Goal: Find contact information: Find contact information

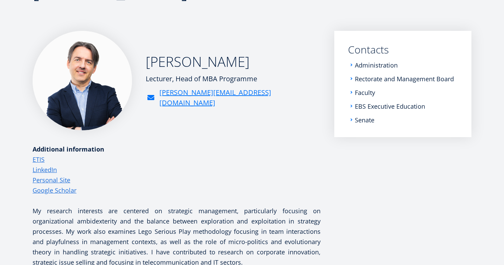
scroll to position [90, 0]
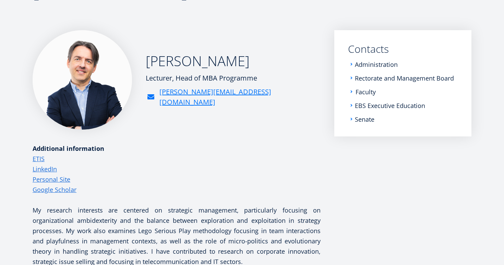
click at [361, 93] on link "Faculty" at bounding box center [366, 91] width 20 height 7
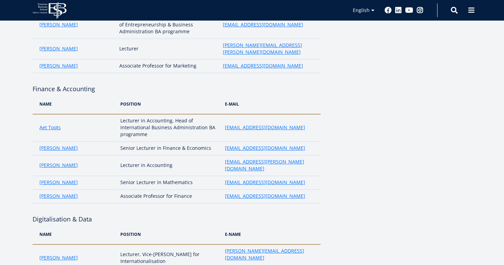
scroll to position [1133, 0]
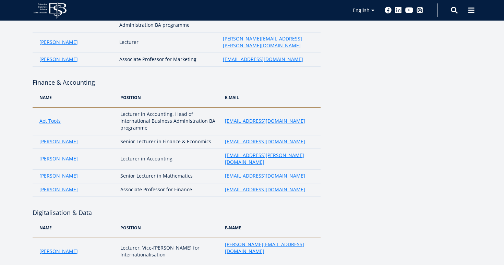
scroll to position [1141, 0]
click at [64, 248] on link "Regina Erlenheim" at bounding box center [58, 251] width 38 height 7
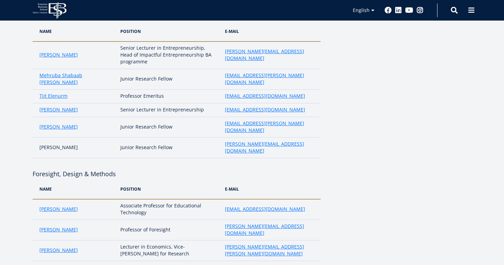
scroll to position [0, 0]
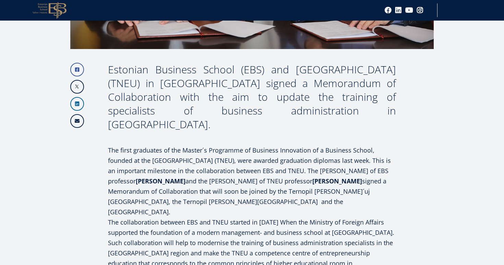
scroll to position [381, 0]
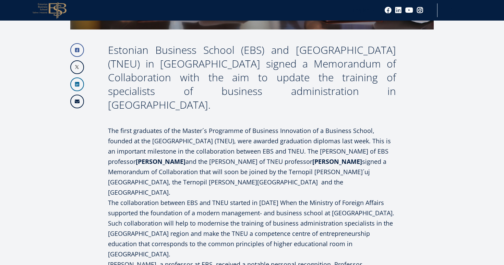
drag, startPoint x: 290, startPoint y: 147, endPoint x: 345, endPoint y: 145, distance: 54.9
click at [345, 145] on p "The first graduates of the Master´s Programme of Business Innovation of a Busin…" at bounding box center [252, 162] width 288 height 72
copy strong "Andriy Krysovatyi"
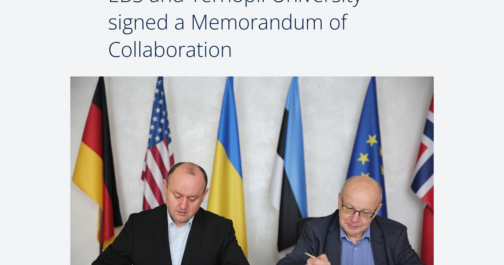
scroll to position [132, 0]
